Goal: Information Seeking & Learning: Learn about a topic

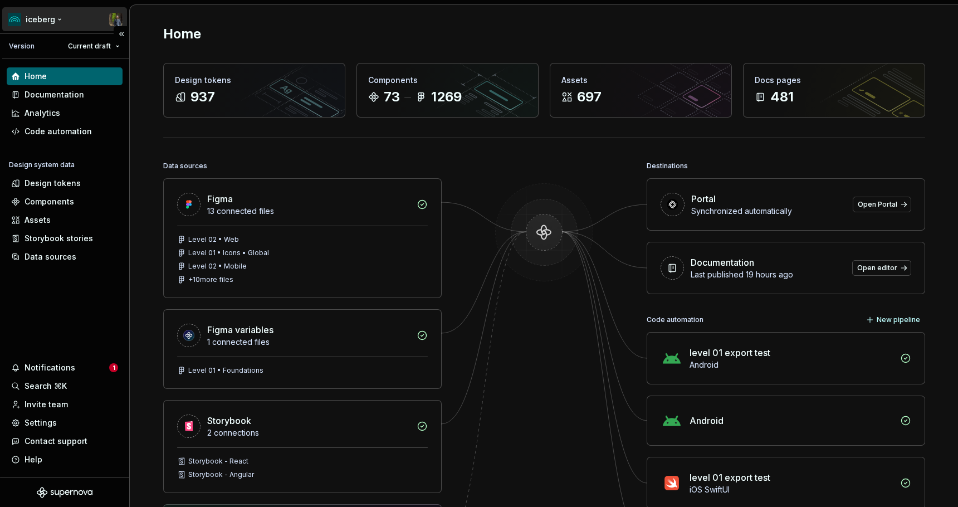
click at [57, 14] on html "iceberg Version Current draft Home Documentation Analytics Code automation Desi…" at bounding box center [479, 253] width 958 height 507
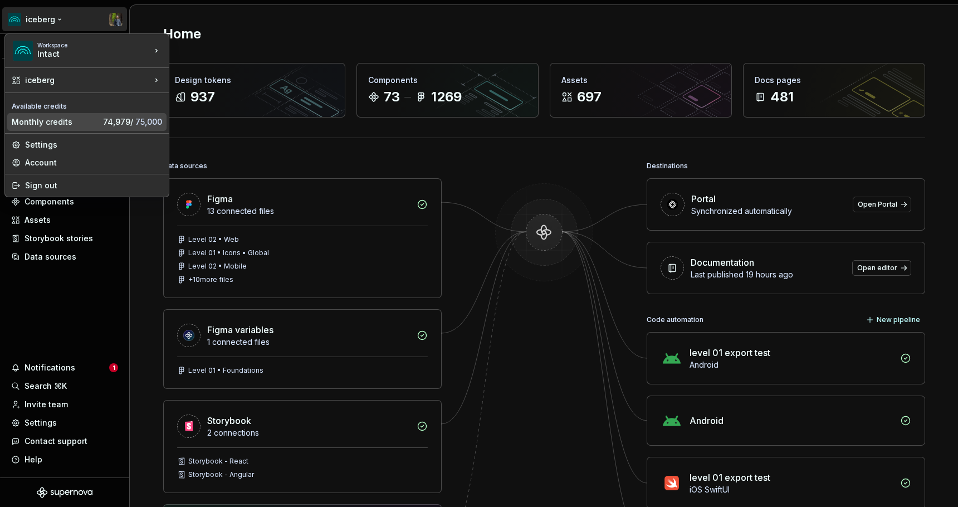
click at [73, 121] on div "Monthly credits" at bounding box center [55, 121] width 87 height 11
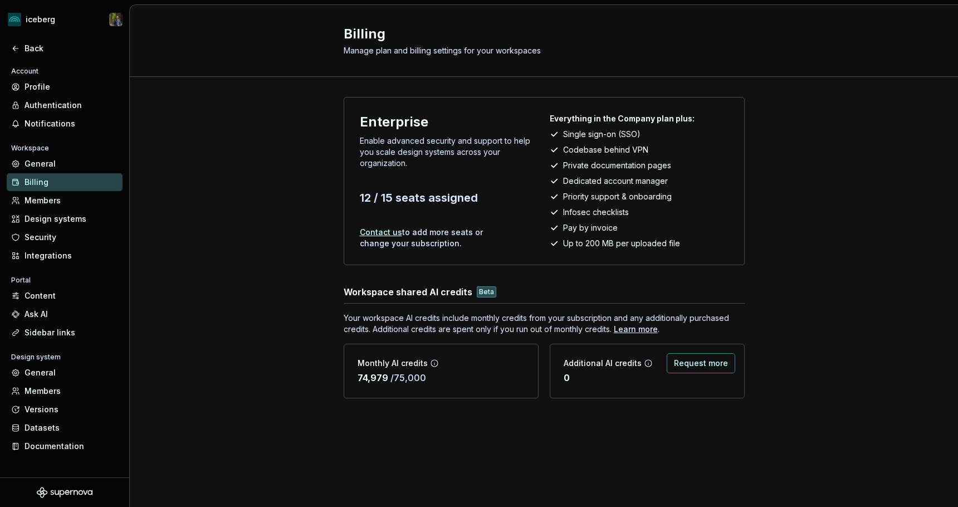
click at [242, 162] on div "Enterprise Enable advanced security and support to help you scale design system…" at bounding box center [544, 259] width 828 height 364
click at [296, 294] on div "Enterprise Enable advanced security and support to help you scale design system…" at bounding box center [544, 259] width 828 height 364
click at [696, 357] on button "Request more" at bounding box center [701, 363] width 69 height 20
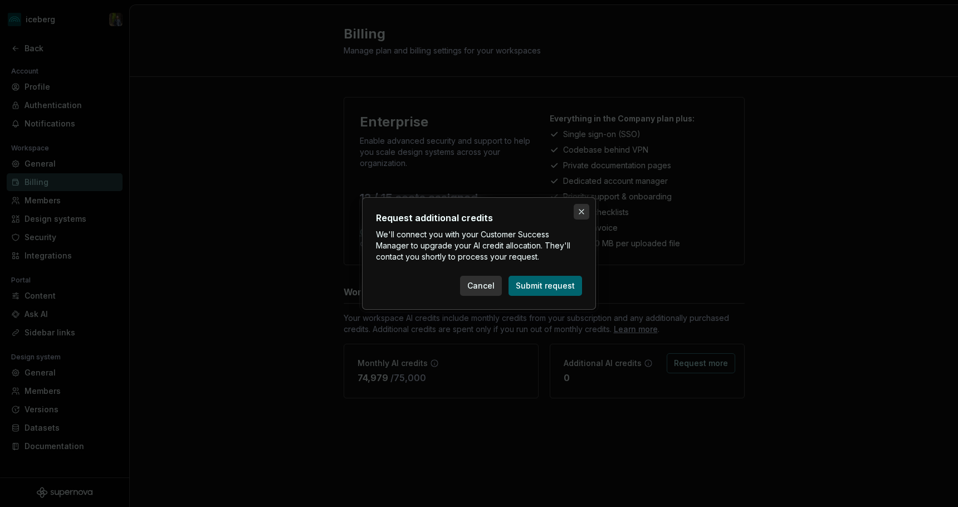
click at [580, 213] on button "button" at bounding box center [582, 212] width 16 height 16
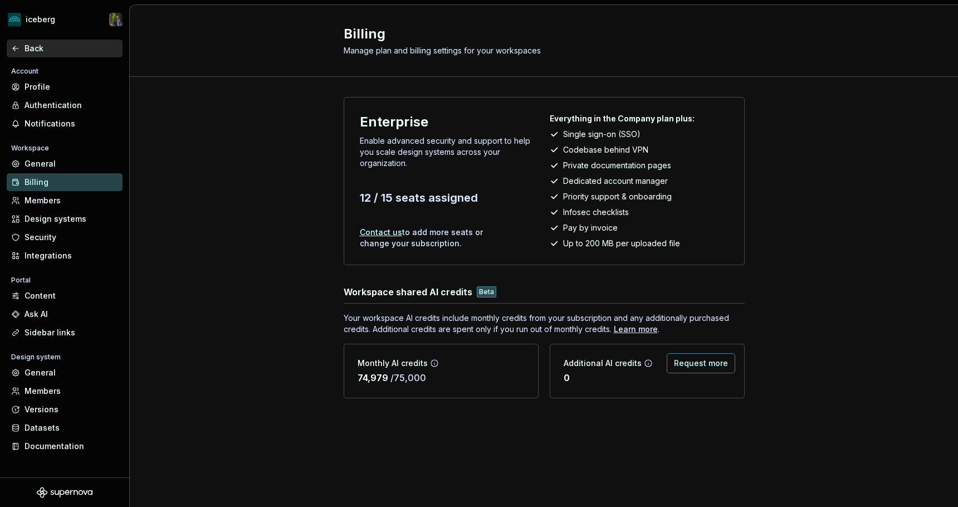
click at [51, 48] on div "Back" at bounding box center [72, 48] width 94 height 11
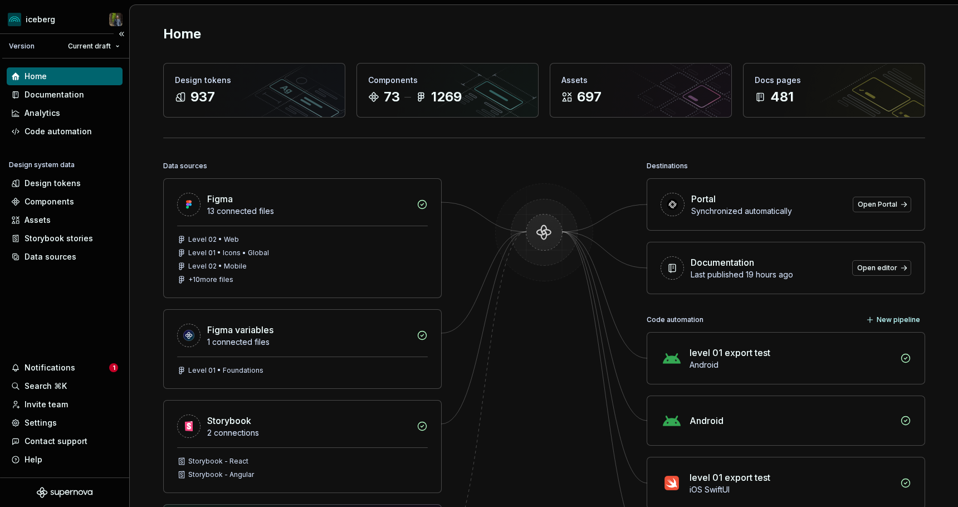
click at [44, 35] on div "Version Current draft" at bounding box center [65, 46] width 127 height 25
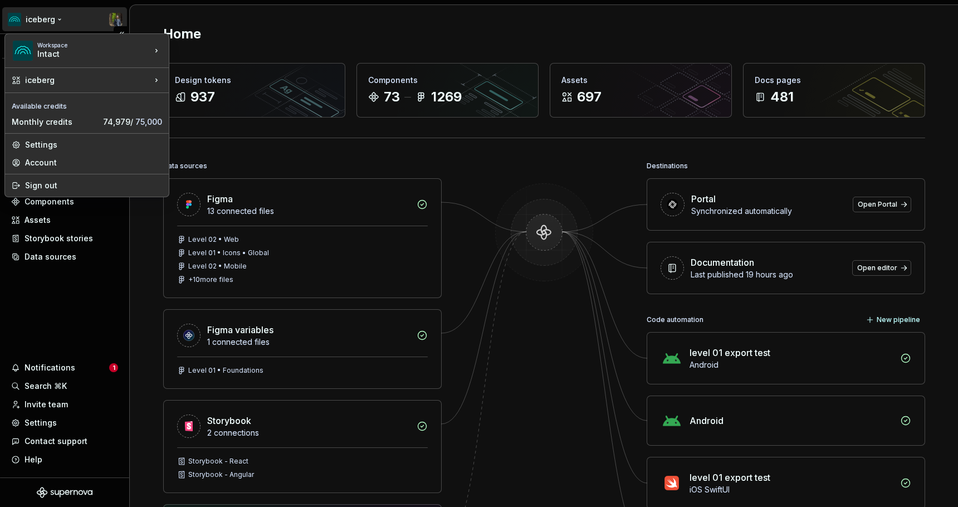
click at [44, 23] on html "iceberg Version Current draft Home Documentation Analytics Code automation Desi…" at bounding box center [479, 253] width 958 height 507
click at [60, 124] on div "Monthly credits" at bounding box center [55, 121] width 87 height 11
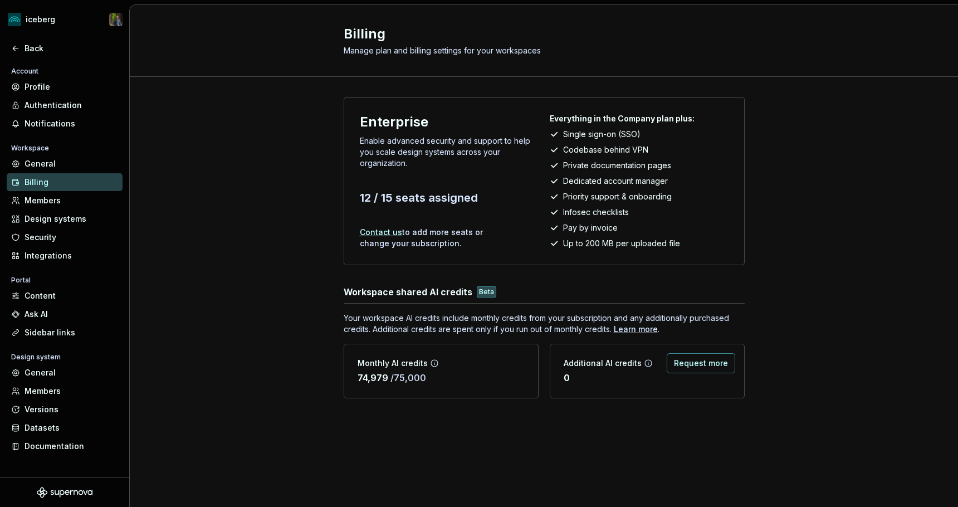
click at [293, 330] on div "Enterprise Enable advanced security and support to help you scale design system…" at bounding box center [544, 259] width 828 height 364
click at [638, 330] on div "Learn more" at bounding box center [636, 329] width 44 height 11
